Goal: Task Accomplishment & Management: Use online tool/utility

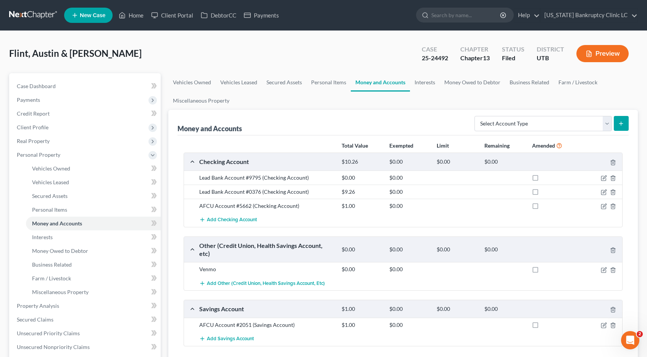
click at [37, 16] on link at bounding box center [33, 15] width 49 height 14
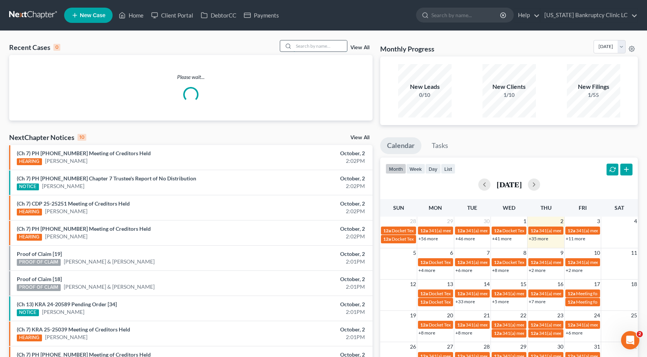
click at [313, 47] on input "search" at bounding box center [320, 45] width 53 height 11
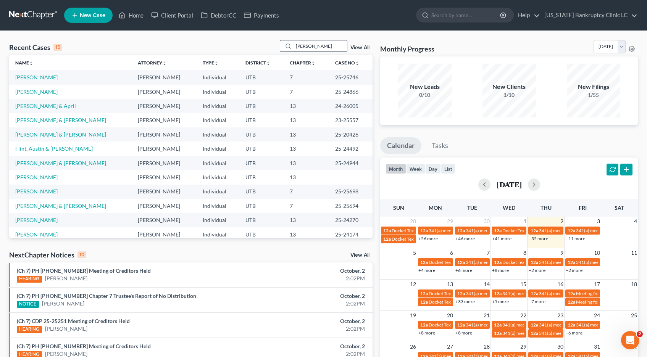
type input "[PERSON_NAME]"
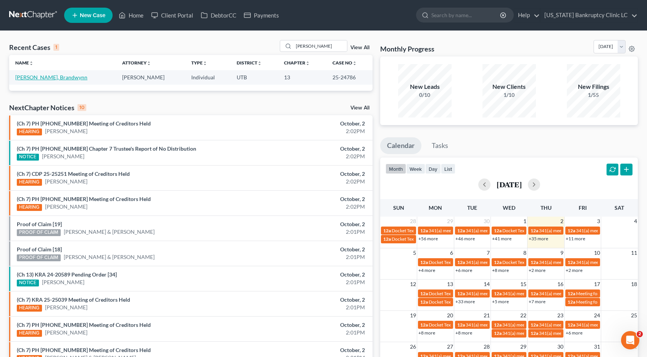
click at [39, 78] on link "[PERSON_NAME], Brandwynn" at bounding box center [51, 77] width 72 height 6
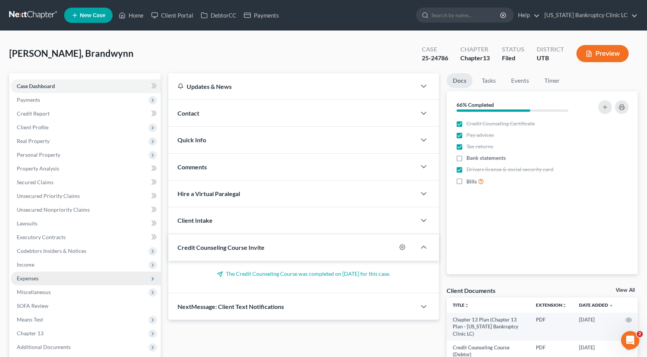
click at [40, 279] on span "Expenses" at bounding box center [86, 279] width 150 height 14
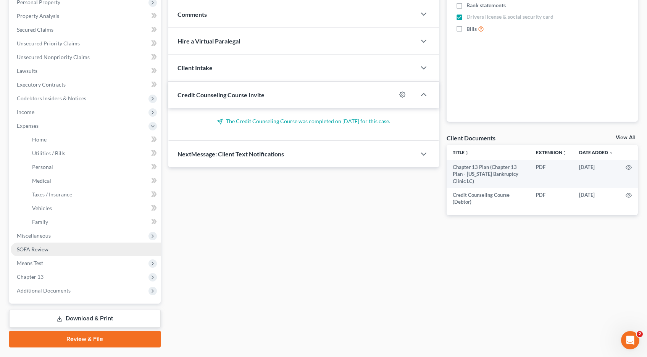
scroll to position [157, 0]
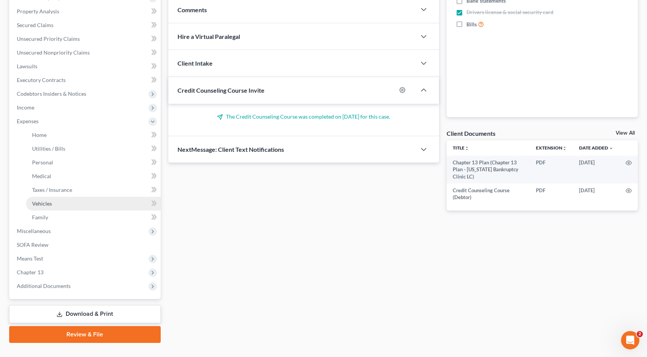
click at [49, 200] on span "Vehicles" at bounding box center [42, 203] width 20 height 6
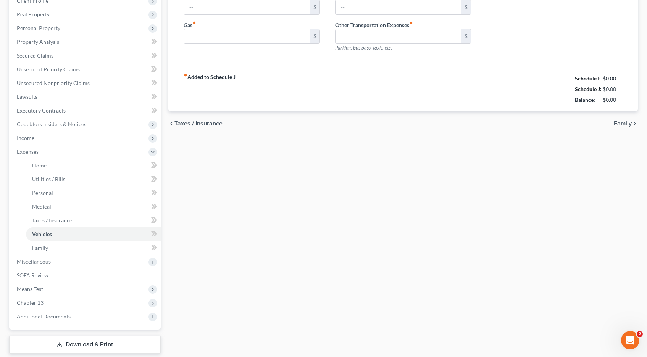
type input "125.00"
type input "240.00"
type input "0.00"
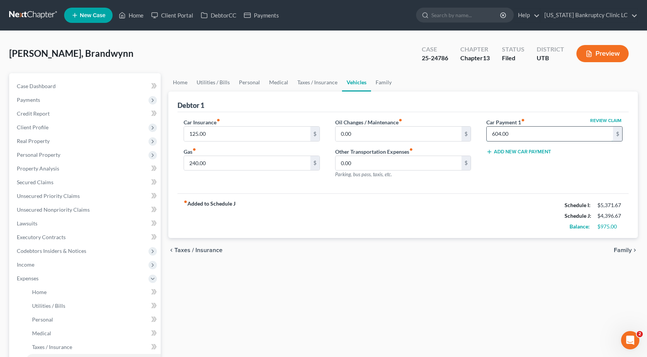
drag, startPoint x: 513, startPoint y: 132, endPoint x: 540, endPoint y: 135, distance: 27.7
click at [540, 135] on input "604.00" at bounding box center [550, 134] width 126 height 15
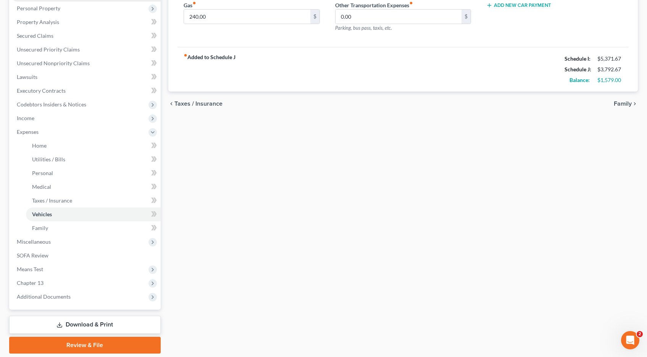
scroll to position [172, 0]
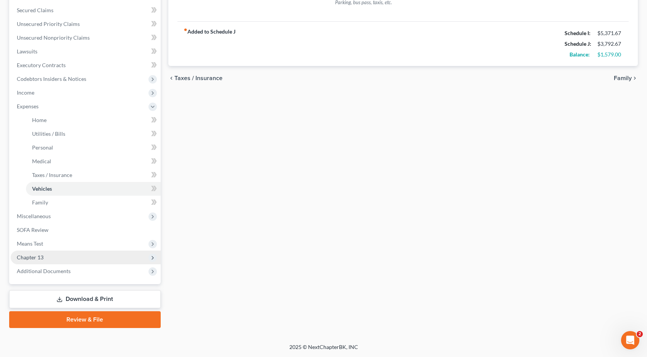
click at [32, 258] on span "Chapter 13" at bounding box center [30, 257] width 27 height 6
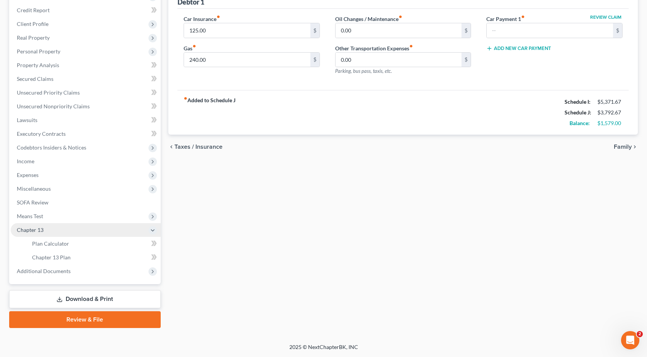
scroll to position [103, 0]
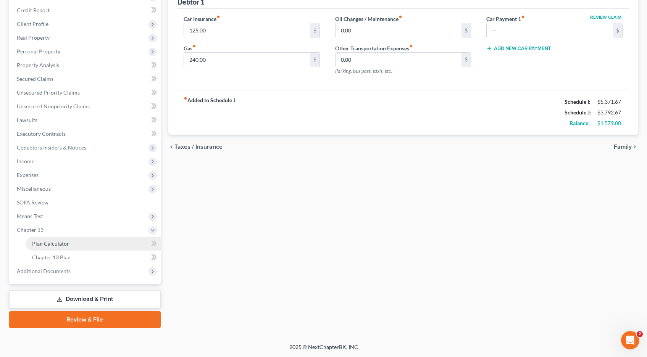
click at [45, 244] on span "Plan Calculator" at bounding box center [50, 244] width 37 height 6
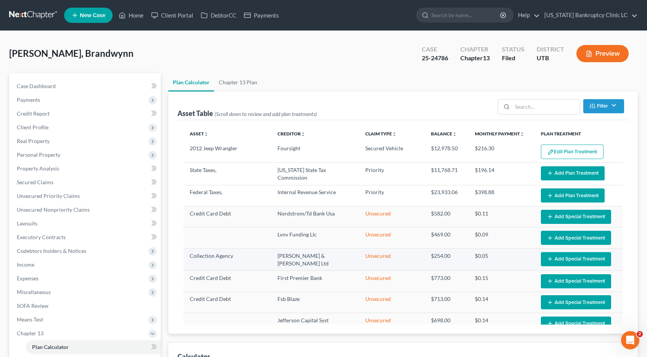
select select "59"
click at [34, 16] on link at bounding box center [33, 15] width 49 height 14
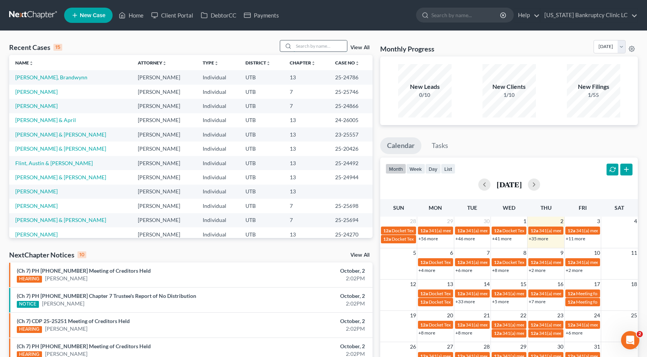
click at [313, 47] on input "search" at bounding box center [320, 45] width 53 height 11
type input "flint"
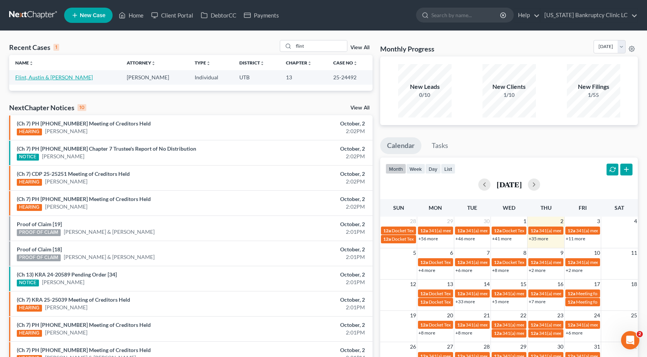
click at [52, 79] on link "Flint, Austin & [PERSON_NAME]" at bounding box center [54, 77] width 78 height 6
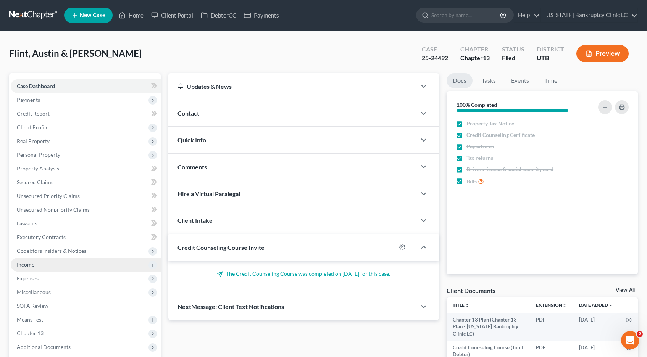
click at [31, 265] on span "Income" at bounding box center [26, 265] width 18 height 6
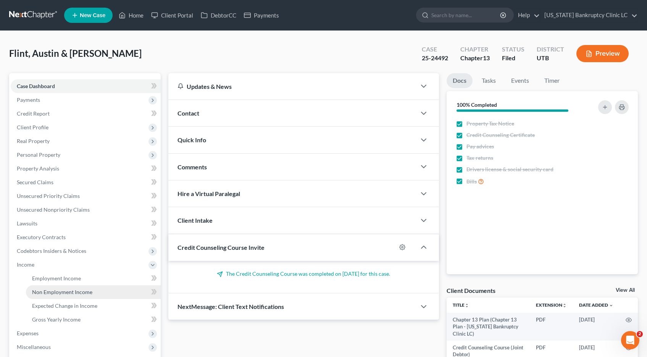
click at [46, 295] on span "Non Employment Income" at bounding box center [62, 292] width 60 height 6
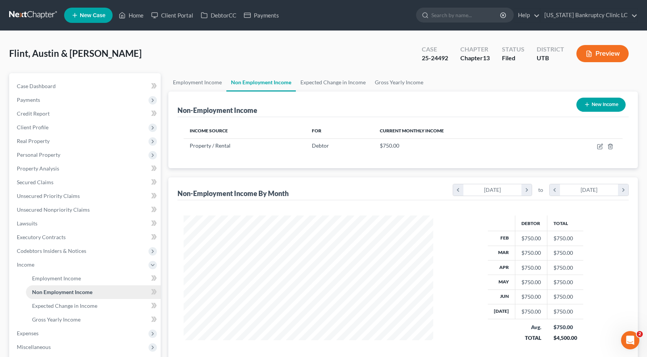
scroll to position [137, 265]
